Goal: Information Seeking & Learning: Find specific fact

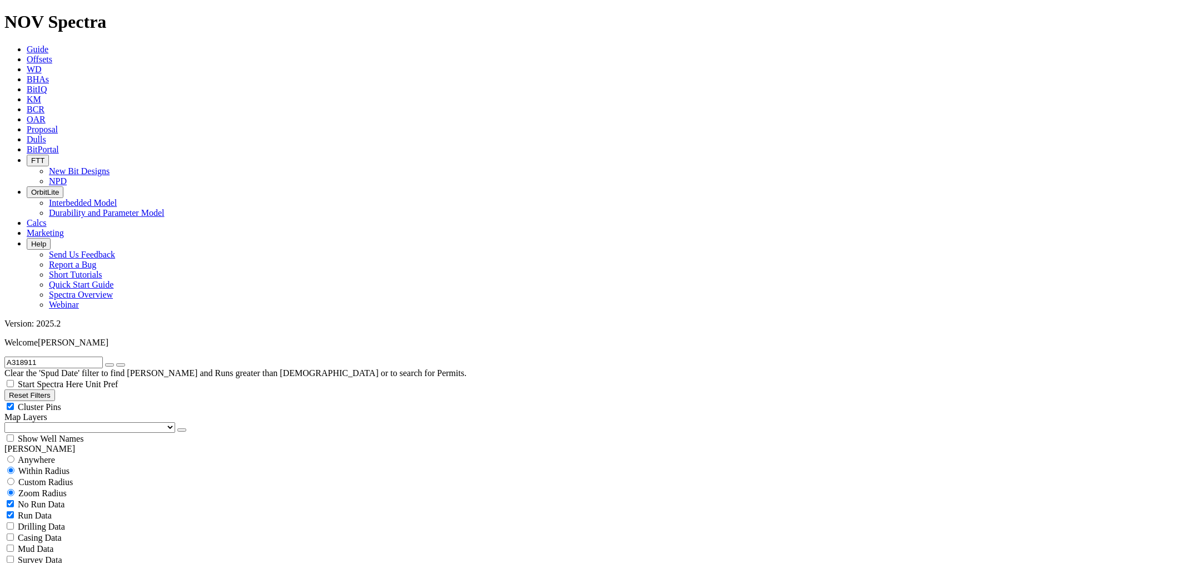
click at [46, 135] on span "Dulls" at bounding box center [36, 139] width 19 height 9
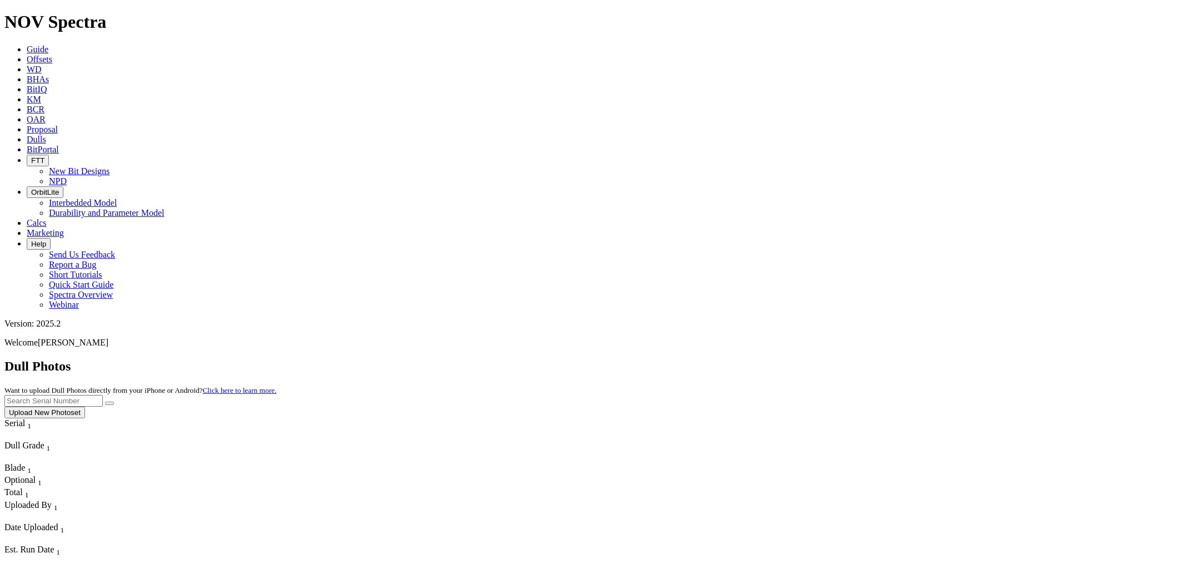
click at [85, 406] on button "Upload New Photoset" at bounding box center [44, 412] width 81 height 12
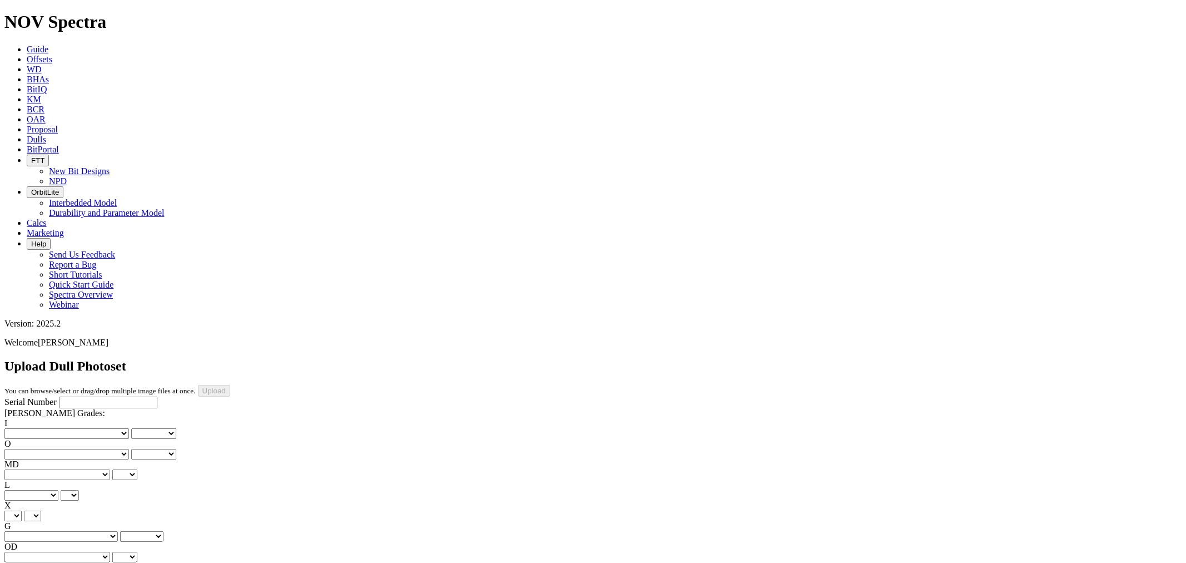
click at [109, 531] on select "Unknown I - In Gauge 1 - 1/16 in Undergauge" 2 - 2/16 in Undergauge = ⅛ in" 8 -…" at bounding box center [60, 536] width 113 height 11
click at [59, 415] on div "Serial Number RH Dull Grades: I No lost, worn or damaged cutters 0 1 2 3 4 5 6 …" at bounding box center [592, 500] width 1177 height 208
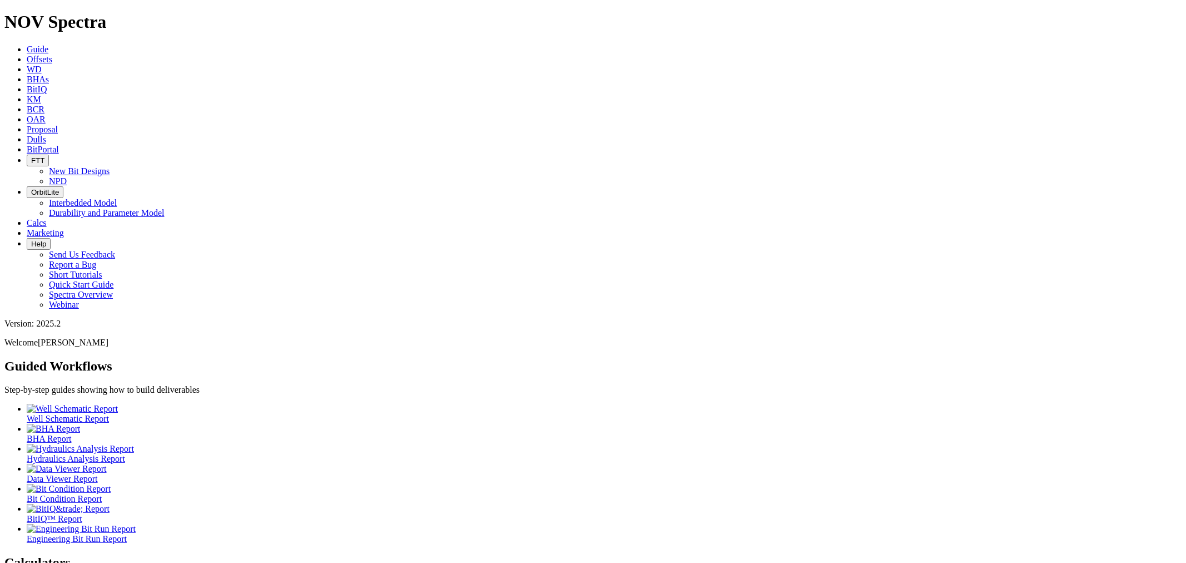
click at [52, 54] on link "Offsets" at bounding box center [40, 58] width 26 height 9
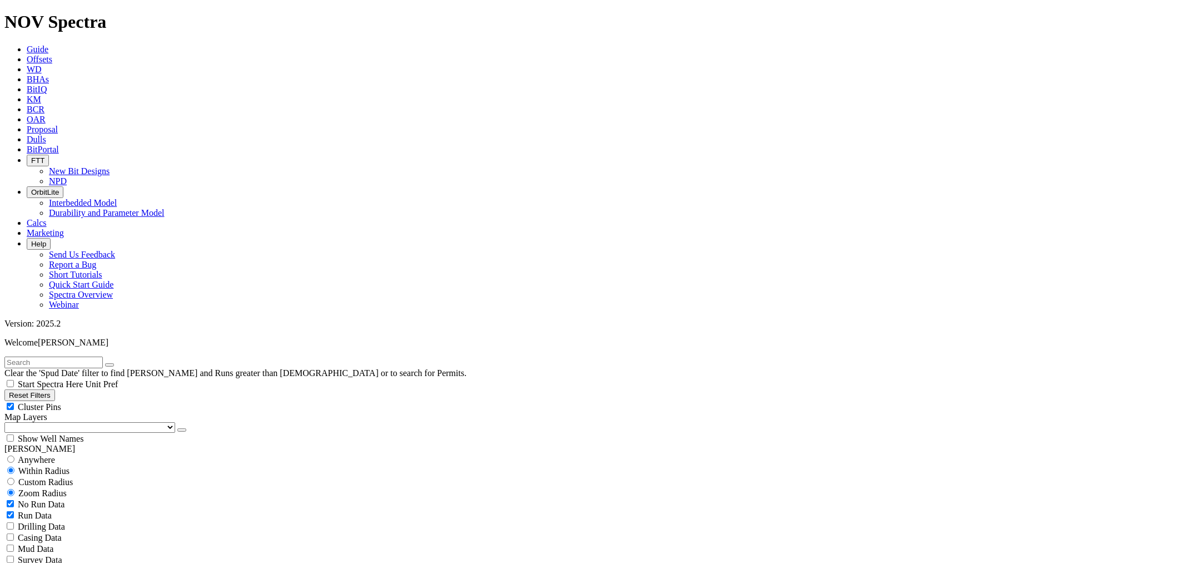
click at [81, 356] on input "text" at bounding box center [53, 362] width 98 height 12
paste input "ROULETTE 709H"
type input "ROULETTE 709H"
click at [45, 455] on span "Anywhere" at bounding box center [36, 459] width 37 height 9
radio input "true"
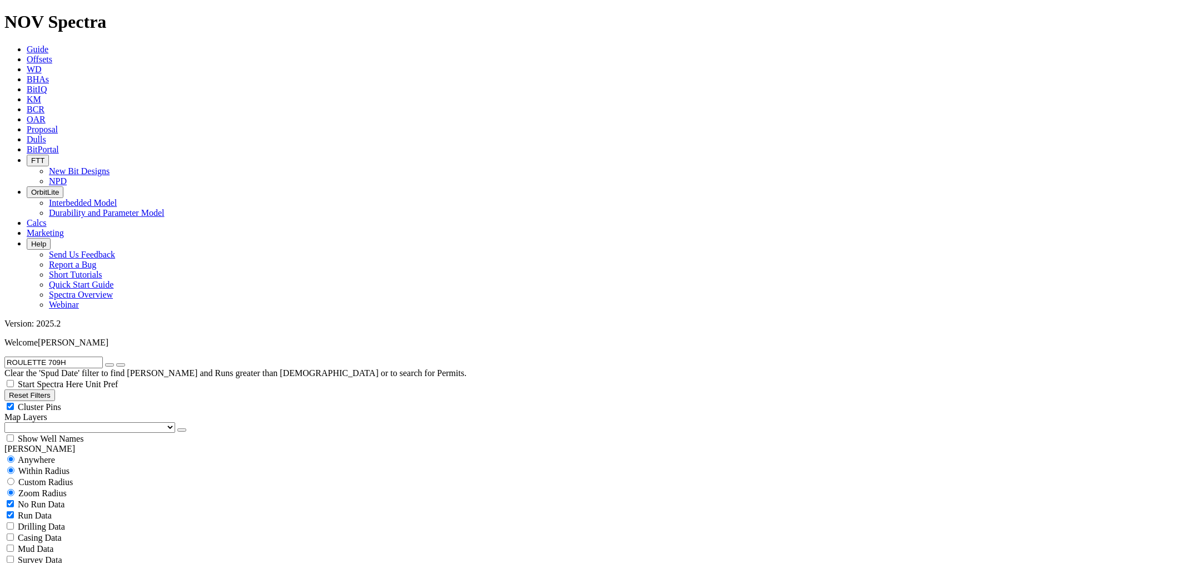
radio input "false"
